Goal: Information Seeking & Learning: Compare options

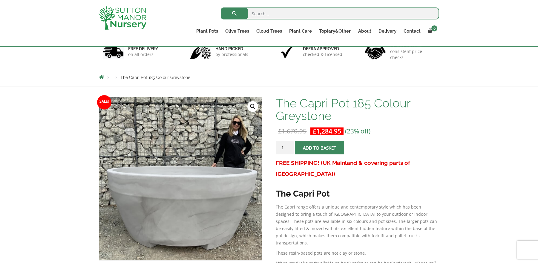
scroll to position [71, 0]
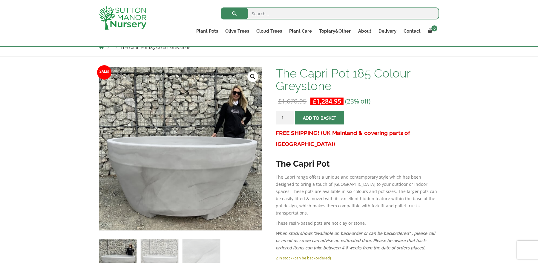
click at [276, 16] on input "search" at bounding box center [330, 13] width 219 height 12
type input "pot"
click at [221, 7] on button "submit" at bounding box center [234, 13] width 27 height 12
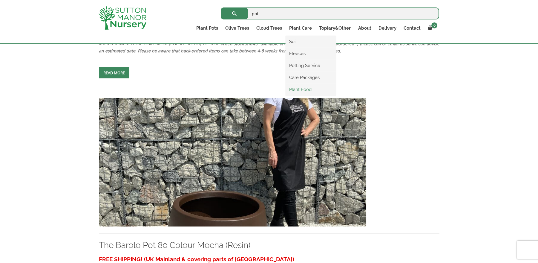
scroll to position [1922, 0]
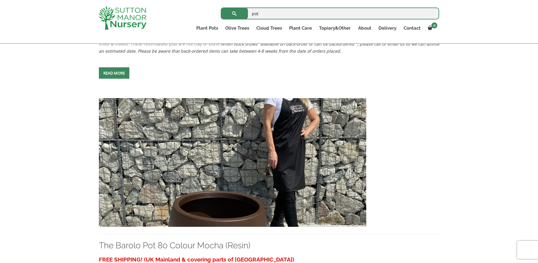
click at [227, 177] on img at bounding box center [233, 162] width 268 height 129
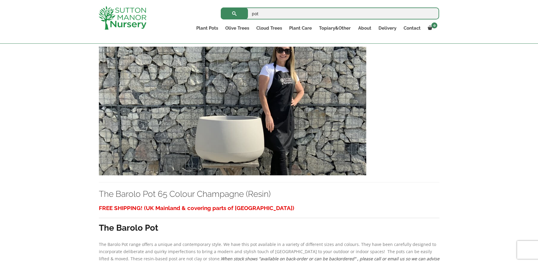
scroll to position [1708, 0]
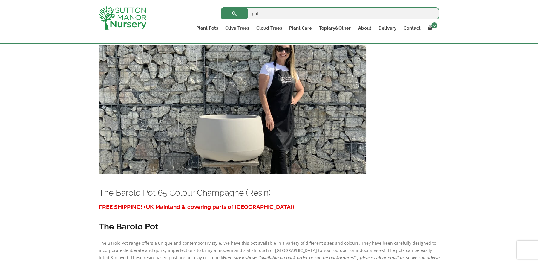
click at [245, 143] on img at bounding box center [233, 109] width 268 height 129
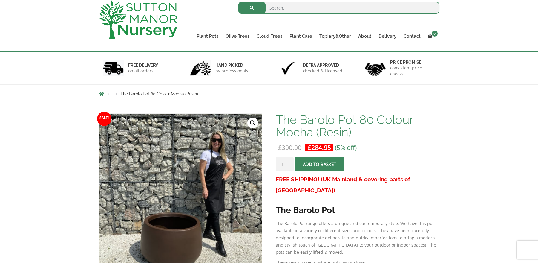
scroll to position [107, 0]
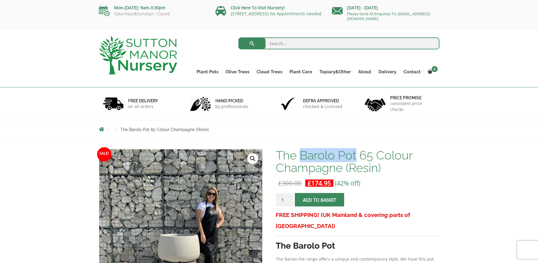
drag, startPoint x: 300, startPoint y: 154, endPoint x: 358, endPoint y: 154, distance: 57.7
click at [358, 154] on h1 "The Barolo Pot 65 Colour Champagne (Resin)" at bounding box center [358, 161] width 164 height 25
drag, startPoint x: 358, startPoint y: 154, endPoint x: 338, endPoint y: 152, distance: 20.2
copy h1 "Barolo Pot"
click at [281, 41] on input "search" at bounding box center [339, 43] width 201 height 12
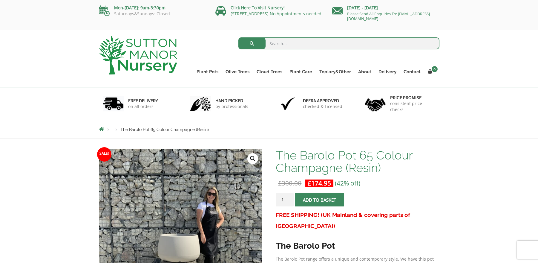
paste input "Barolo Pot"
type input "Barolo Pot"
click at [239, 37] on button "submit" at bounding box center [252, 43] width 27 height 12
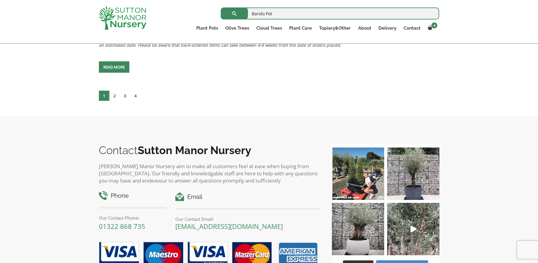
scroll to position [2669, 0]
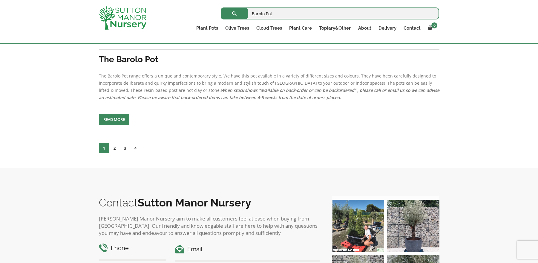
click at [114, 146] on link "2" at bounding box center [114, 148] width 10 height 10
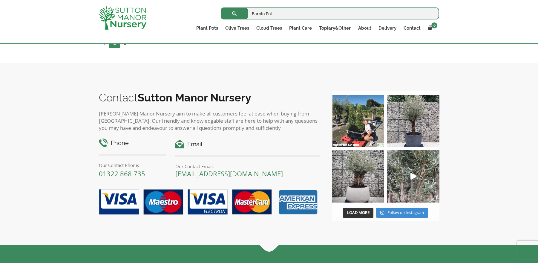
scroll to position [2740, 0]
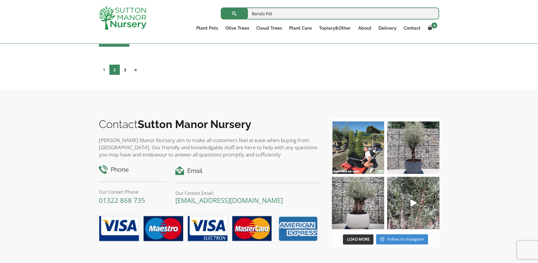
click at [126, 71] on link "3" at bounding box center [125, 70] width 10 height 10
click at [123, 69] on link "3" at bounding box center [125, 70] width 10 height 10
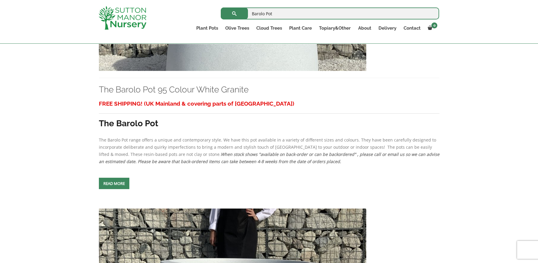
scroll to position [391, 0]
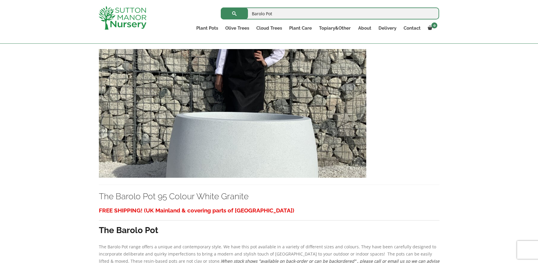
click at [249, 148] on img at bounding box center [233, 113] width 268 height 129
click at [225, 134] on img at bounding box center [233, 113] width 268 height 129
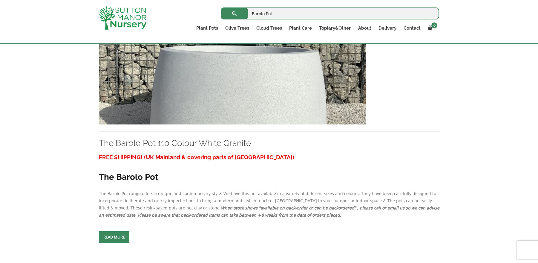
scroll to position [712, 0]
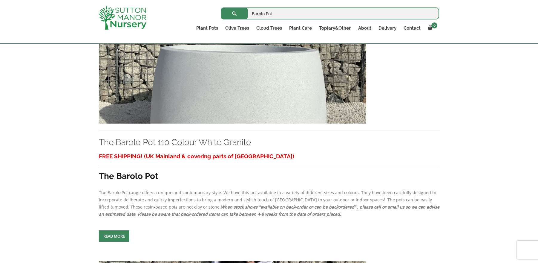
click at [222, 81] on img at bounding box center [233, 59] width 268 height 129
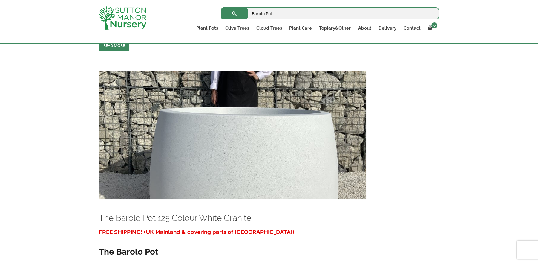
scroll to position [890, 0]
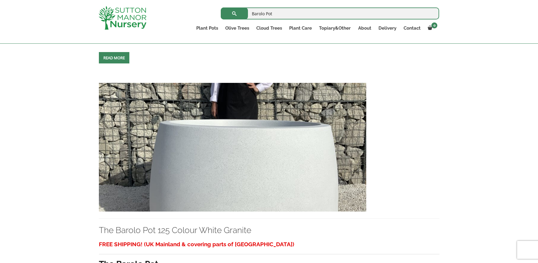
click at [253, 167] on img at bounding box center [233, 147] width 268 height 129
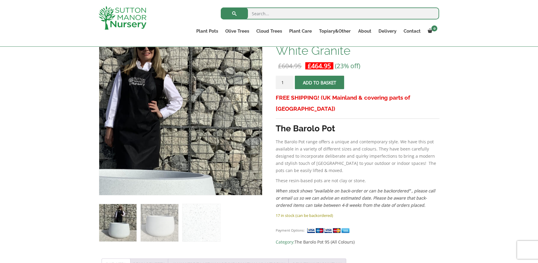
scroll to position [107, 0]
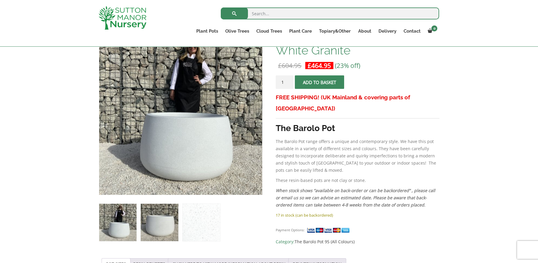
click at [156, 219] on img at bounding box center [159, 222] width 37 height 37
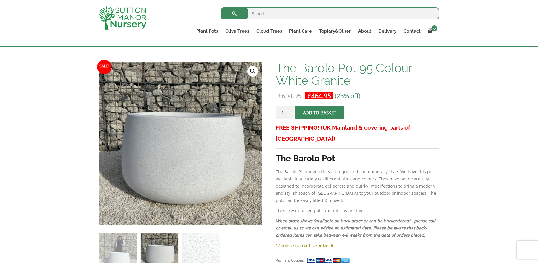
scroll to position [36, 0]
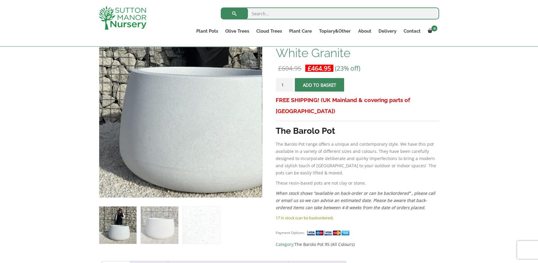
scroll to position [142, 0]
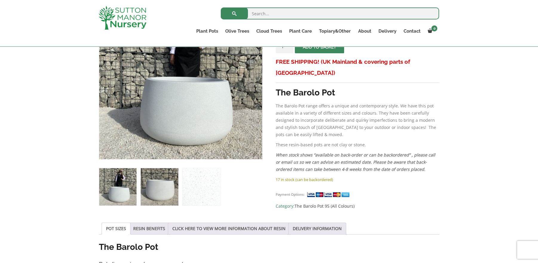
click at [164, 188] on img at bounding box center [159, 186] width 37 height 37
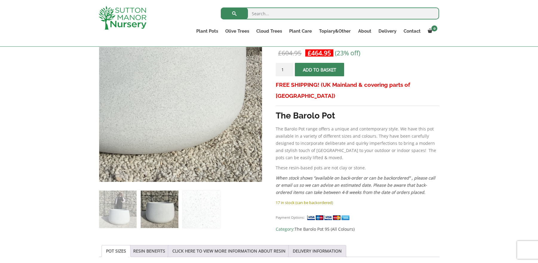
scroll to position [107, 0]
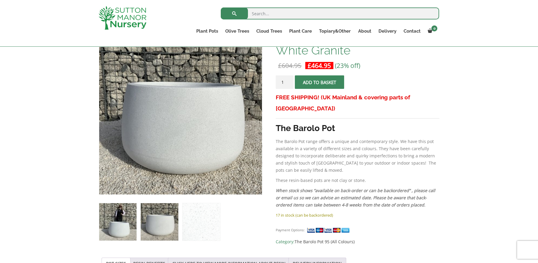
click at [116, 226] on img at bounding box center [117, 221] width 37 height 37
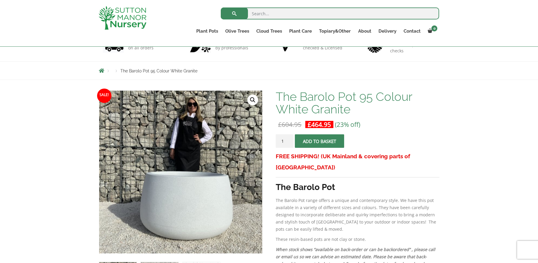
scroll to position [36, 0]
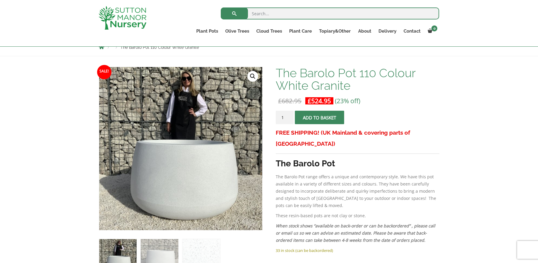
scroll to position [71, 0]
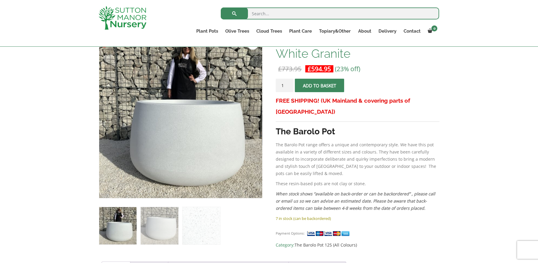
scroll to position [107, 0]
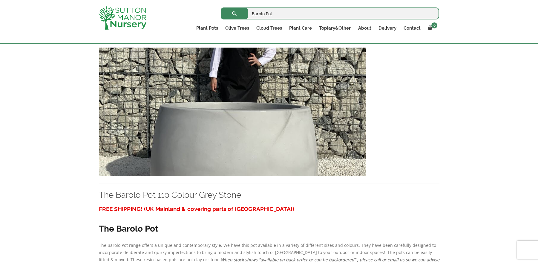
scroll to position [2313, 0]
